Goal: Transaction & Acquisition: Book appointment/travel/reservation

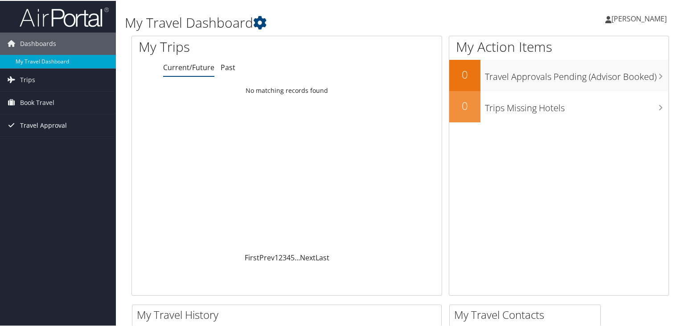
click at [30, 122] on span "Travel Approval" at bounding box center [43, 124] width 47 height 22
click at [35, 103] on span "Book Travel" at bounding box center [37, 102] width 34 height 22
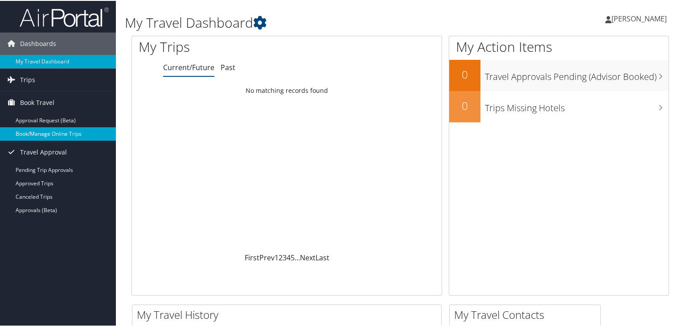
click at [37, 131] on link "Book/Manage Online Trips" at bounding box center [58, 132] width 116 height 13
